Goal: Task Accomplishment & Management: Manage account settings

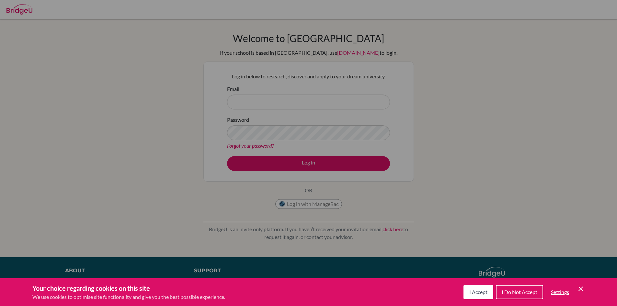
click at [478, 289] on span "I Accept" at bounding box center [478, 292] width 18 height 6
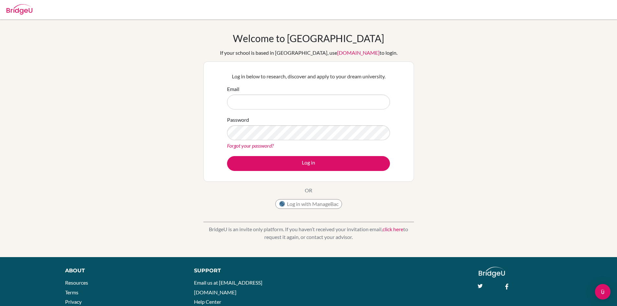
click at [269, 94] on div "Email" at bounding box center [308, 97] width 163 height 24
click at [270, 101] on input "Email" at bounding box center [308, 102] width 163 height 15
type input "[EMAIL_ADDRESS][DOMAIN_NAME]"
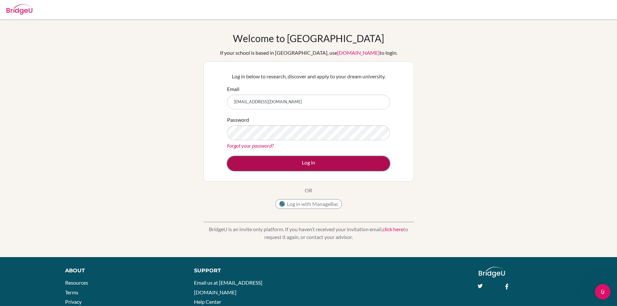
click at [294, 165] on button "Log in" at bounding box center [308, 163] width 163 height 15
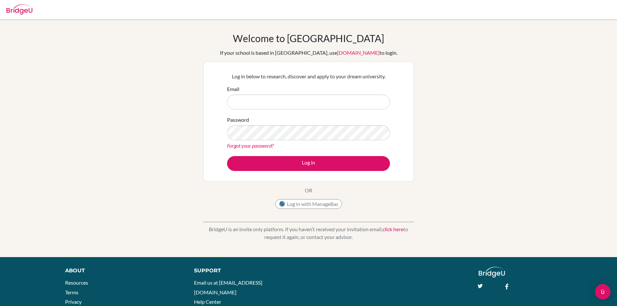
drag, startPoint x: 235, startPoint y: 30, endPoint x: 256, endPoint y: 39, distance: 23.0
click at [279, 102] on input "[EMAIL_ADDRESS][DOMAIN_NAME]" at bounding box center [308, 102] width 163 height 15
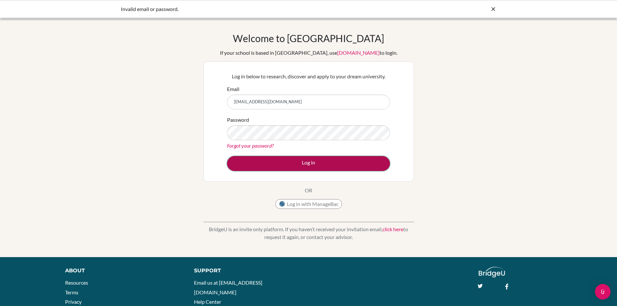
click at [269, 163] on button "Log in" at bounding box center [308, 163] width 163 height 15
